Goal: Navigation & Orientation: Understand site structure

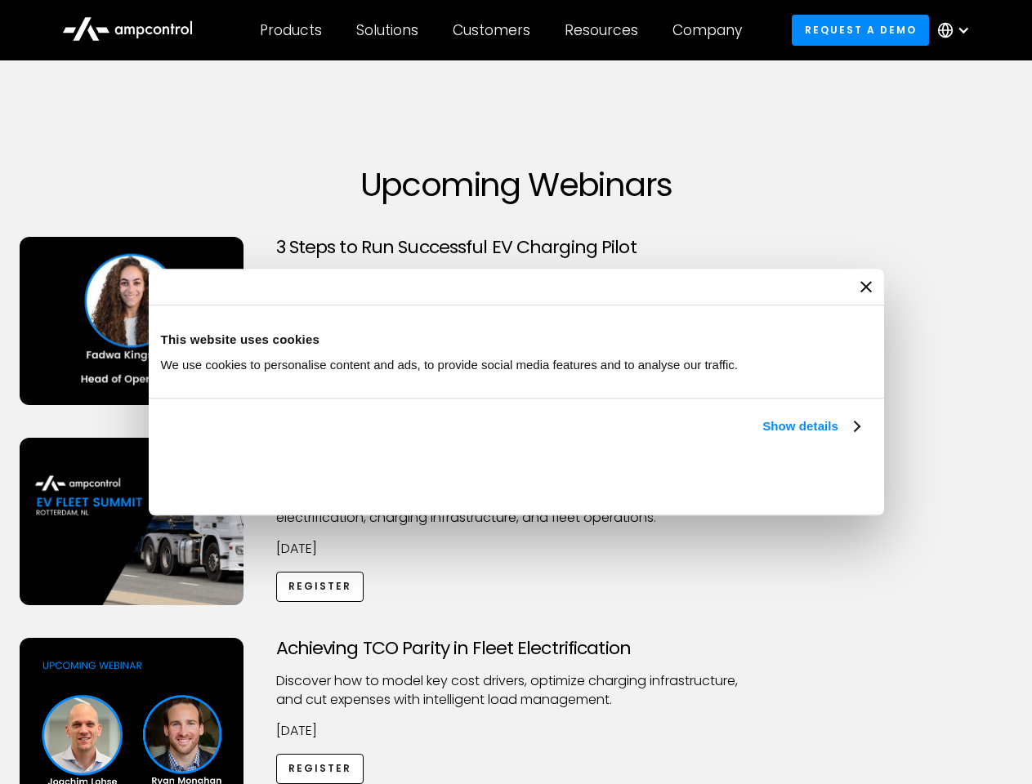
click at [762, 436] on link "Show details" at bounding box center [810, 427] width 96 height 20
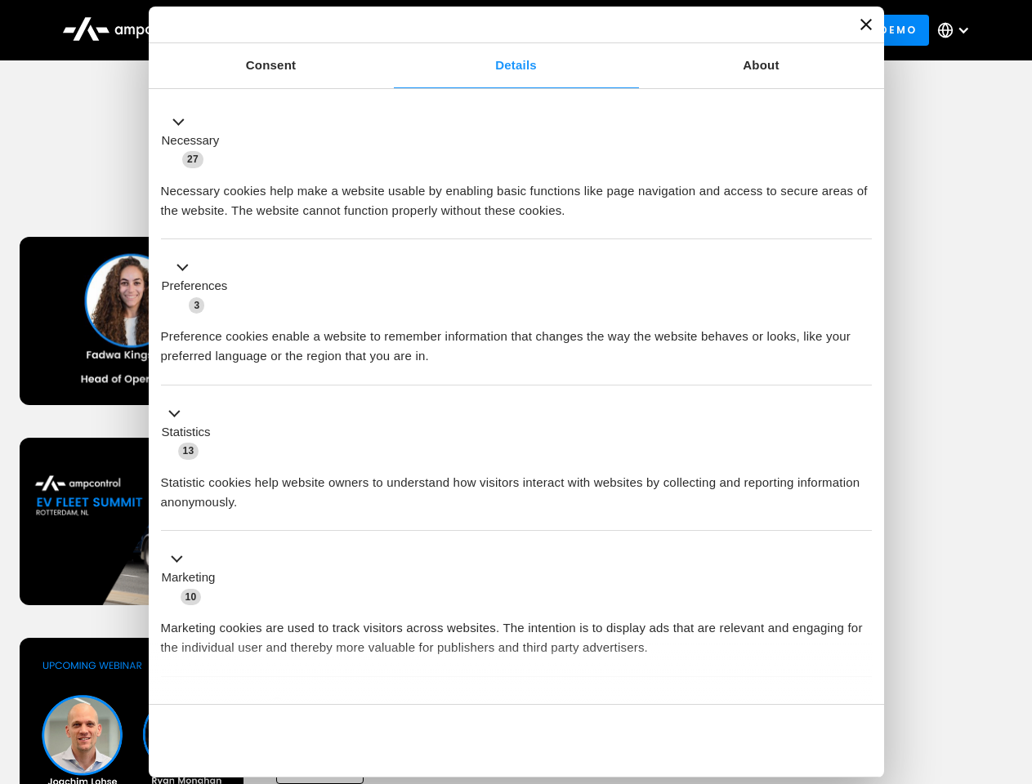
click at [861, 676] on ul "Necessary 27 Necessary cookies help make a website usable by enabling basic fun…" at bounding box center [516, 430] width 726 height 673
click at [1014, 658] on div "Achieving TCO Parity in Fleet Electrification Discover how to model key cost dr…" at bounding box center [516, 766] width 1026 height 257
click at [502, 30] on div "Customers" at bounding box center [492, 30] width 78 height 18
click at [290, 30] on div "Products" at bounding box center [291, 30] width 62 height 18
click at [388, 30] on div "Solutions" at bounding box center [387, 30] width 62 height 18
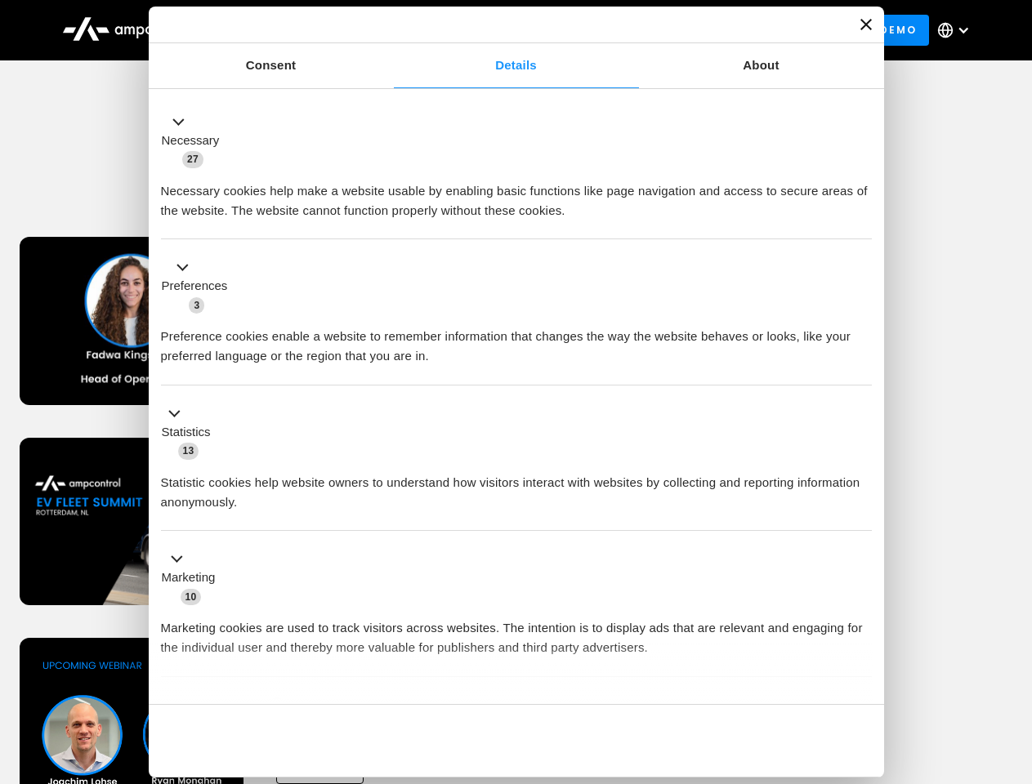
click at [494, 30] on div "Customers" at bounding box center [492, 30] width 78 height 18
click at [605, 30] on div "Resources" at bounding box center [601, 30] width 74 height 18
click at [712, 30] on div "Company" at bounding box center [706, 30] width 69 height 18
click at [957, 30] on div at bounding box center [963, 30] width 13 height 13
